Goal: Find specific page/section: Find specific page/section

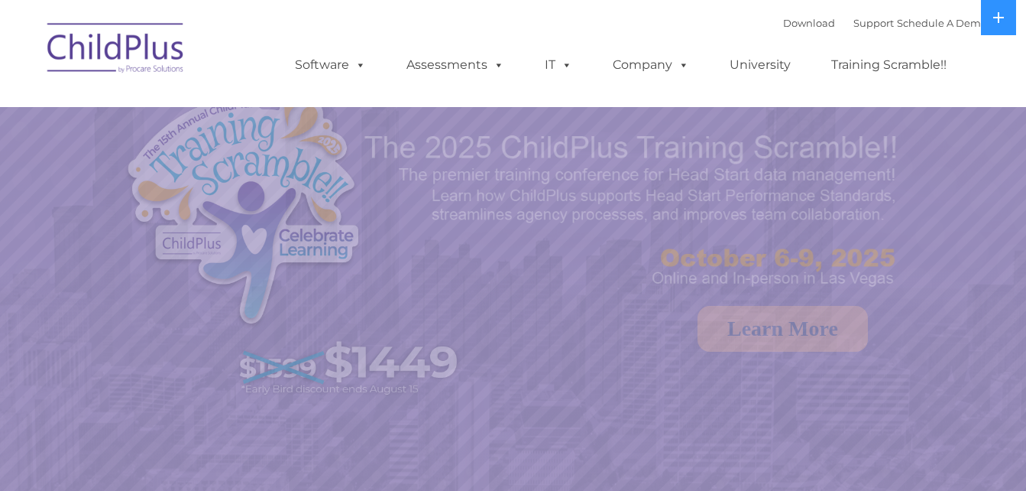
select select "MEDIUM"
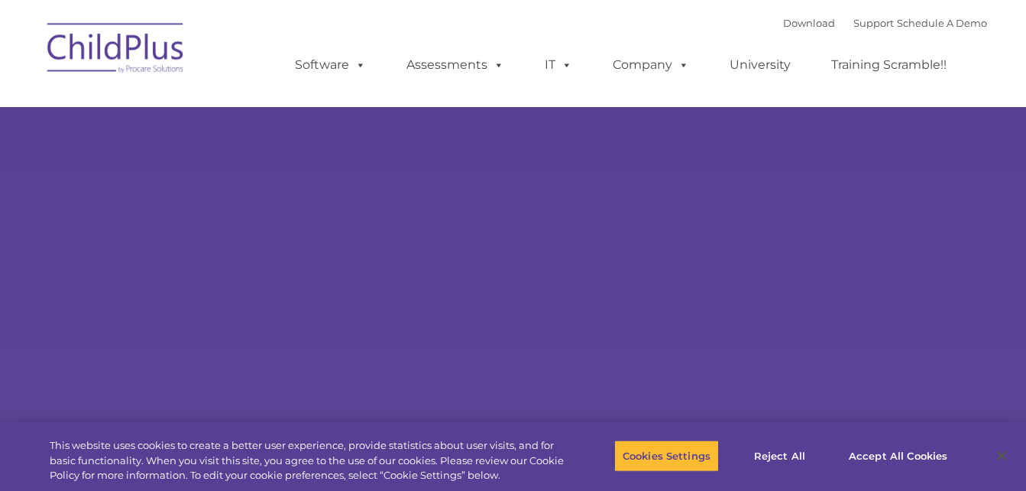
type input ""
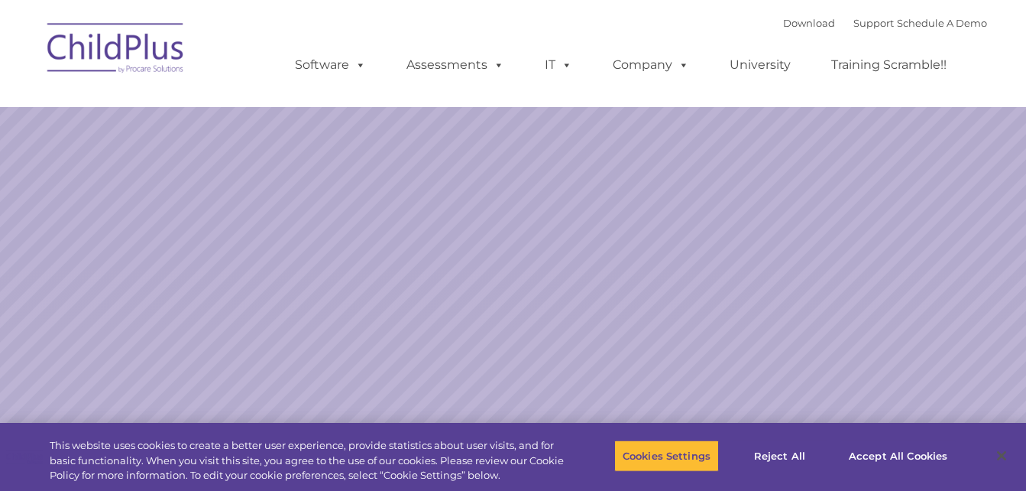
select select "MEDIUM"
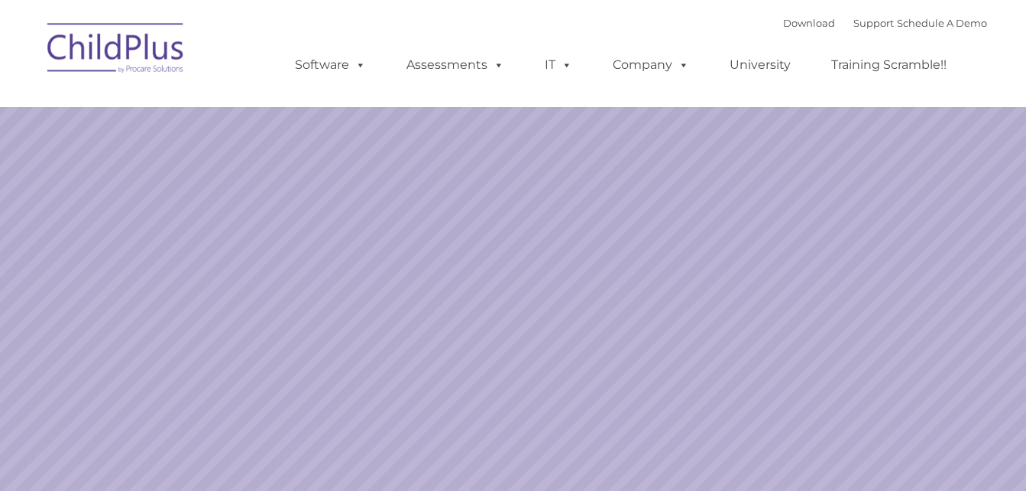
select select "MEDIUM"
